Goal: Task Accomplishment & Management: Use online tool/utility

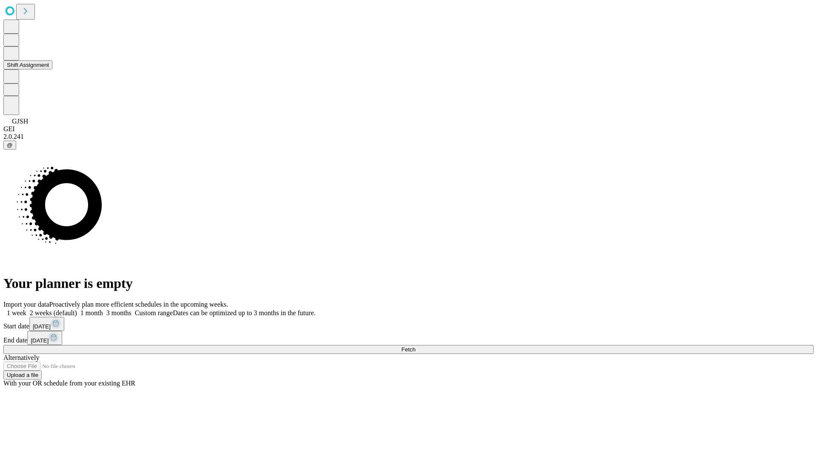
click at [52, 69] on button "Shift Assignment" at bounding box center [27, 64] width 49 height 9
